Goal: Transaction & Acquisition: Purchase product/service

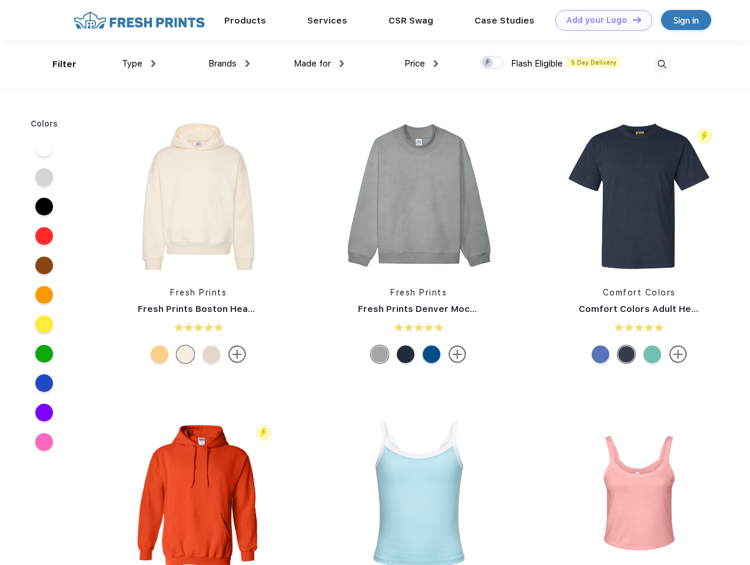
scroll to position [1, 0]
click at [599, 20] on link "Add your Logo Design Tool" at bounding box center [603, 20] width 97 height 21
click at [0, 0] on div "Design Tool" at bounding box center [0, 0] width 0 height 0
click at [631, 19] on link "Add your Logo Design Tool" at bounding box center [603, 20] width 97 height 21
click at [56, 64] on div "Filter" at bounding box center [64, 65] width 24 height 14
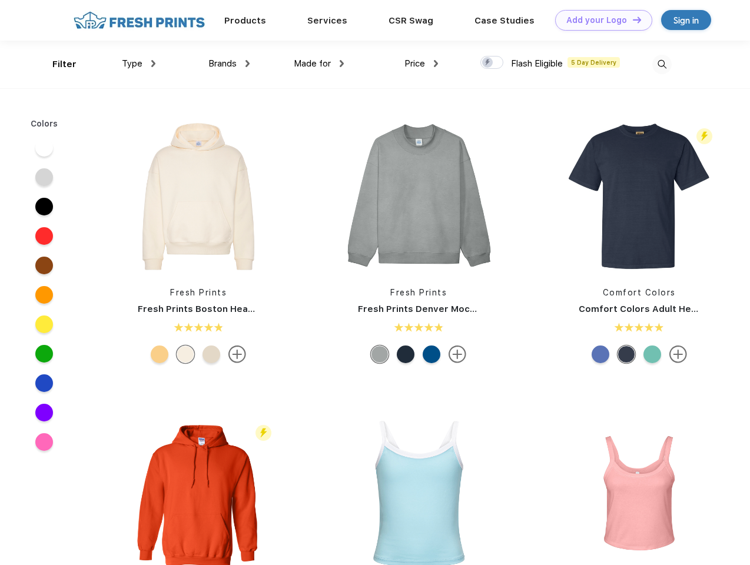
click at [139, 64] on span "Type" at bounding box center [132, 63] width 21 height 11
click at [229, 64] on span "Brands" at bounding box center [222, 63] width 28 height 11
click at [319, 64] on span "Made for" at bounding box center [312, 63] width 37 height 11
click at [421, 64] on span "Price" at bounding box center [414, 63] width 21 height 11
click at [492, 63] on div at bounding box center [491, 62] width 23 height 13
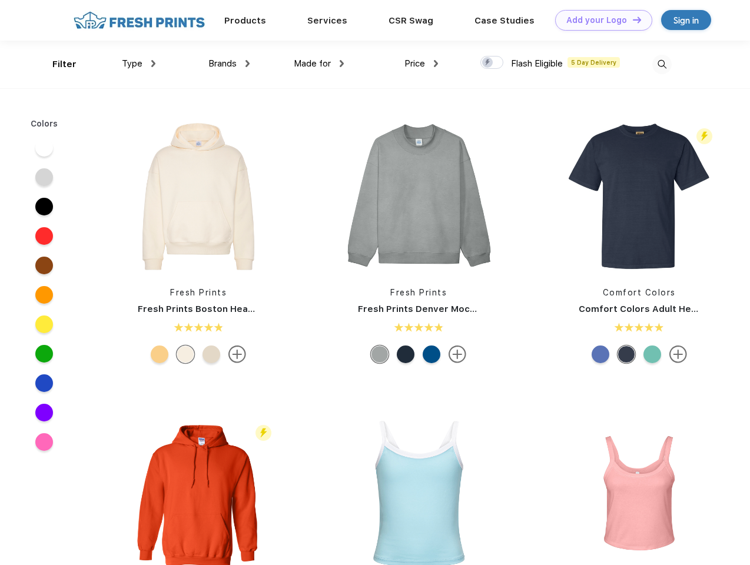
click at [488, 63] on input "checkbox" at bounding box center [484, 59] width 8 height 8
click at [661, 64] on img at bounding box center [661, 64] width 19 height 19
